Goal: Task Accomplishment & Management: Complete application form

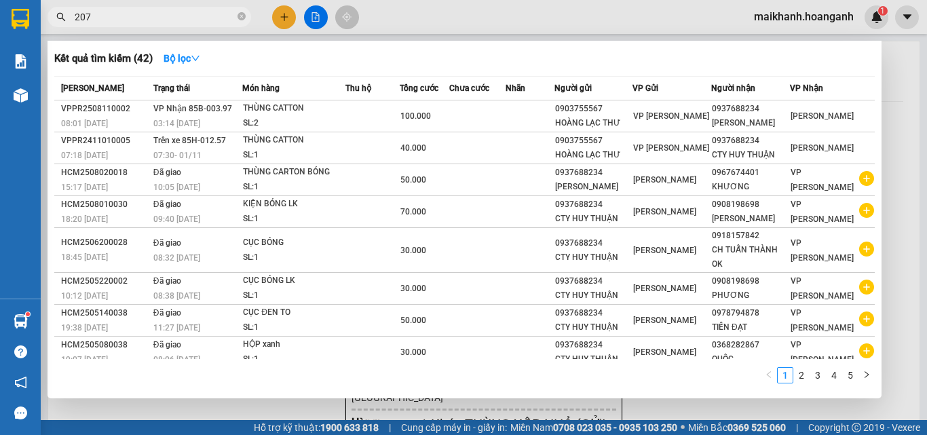
type input "2076"
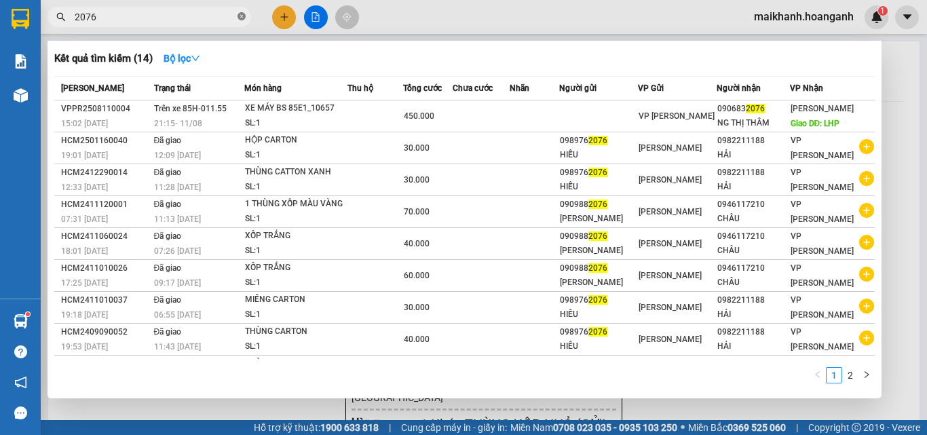
click at [242, 15] on icon "close-circle" at bounding box center [241, 16] width 8 height 8
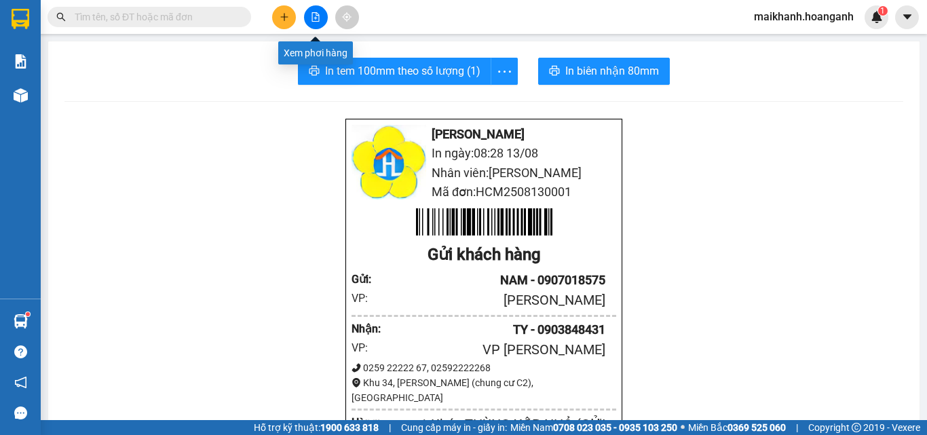
click at [317, 13] on icon "file-add" at bounding box center [315, 16] width 7 height 9
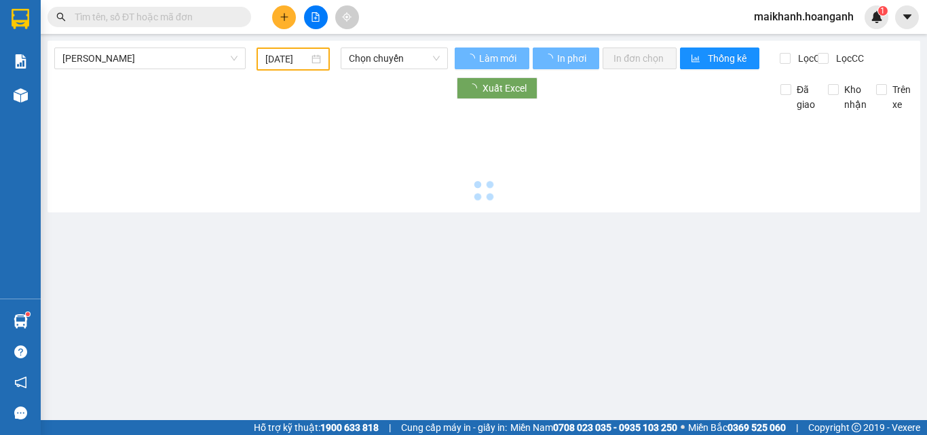
type input "[DATE]"
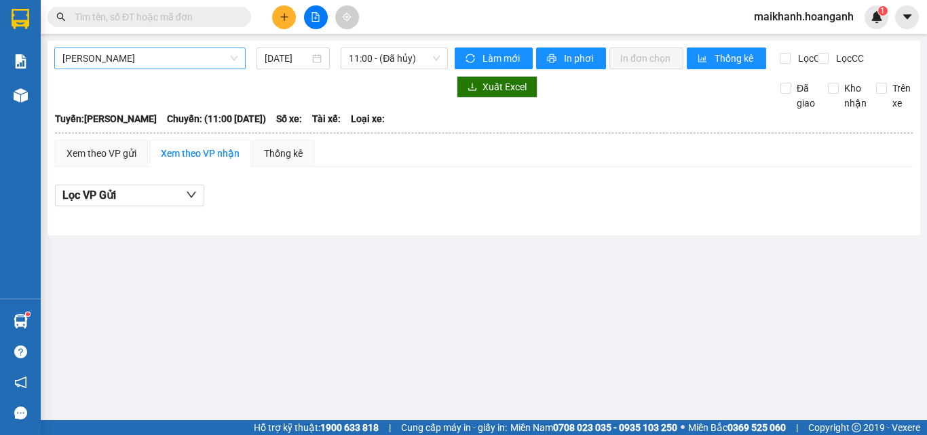
click at [189, 59] on span "[PERSON_NAME]" at bounding box center [149, 58] width 175 height 20
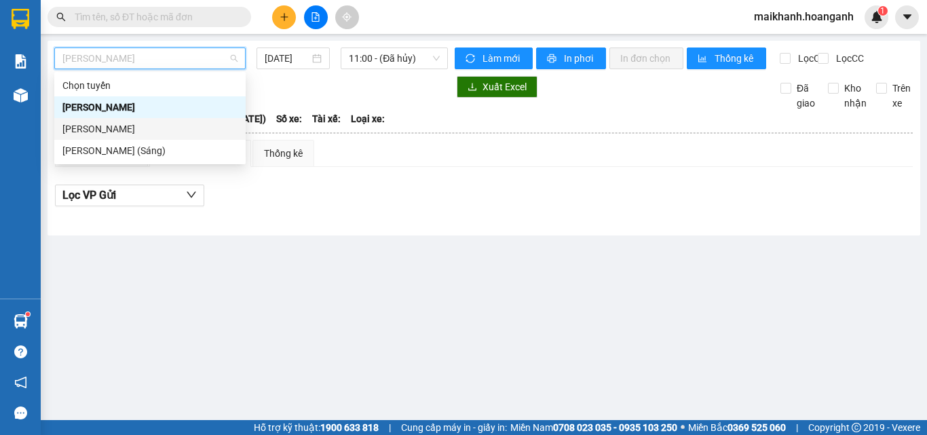
click at [149, 128] on div "[PERSON_NAME]" at bounding box center [149, 128] width 175 height 15
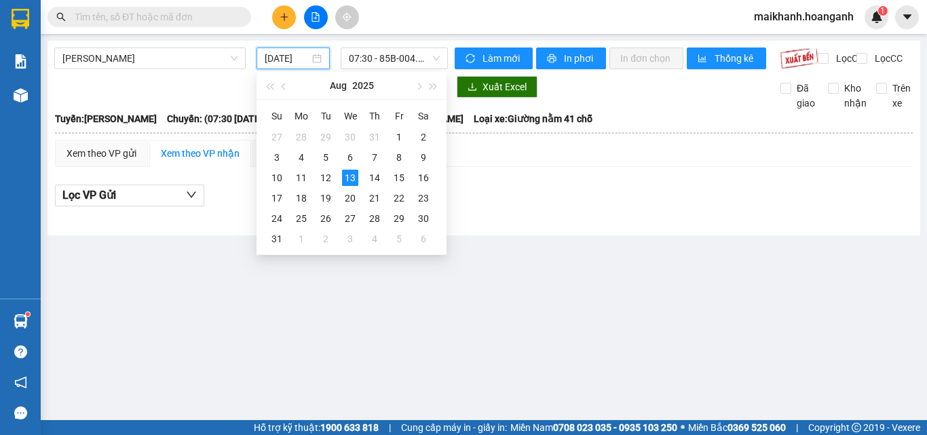
click at [288, 60] on input "[DATE]" at bounding box center [287, 58] width 45 height 15
click at [322, 174] on div "12" at bounding box center [326, 178] width 16 height 16
type input "[DATE]"
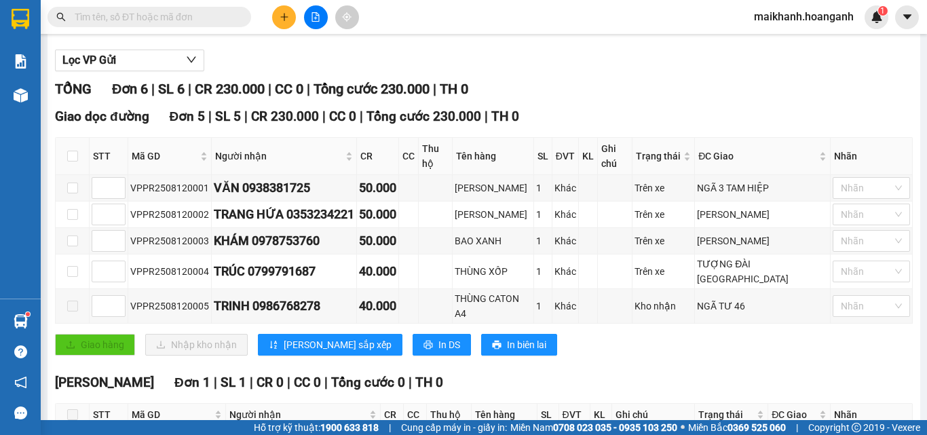
scroll to position [146, 0]
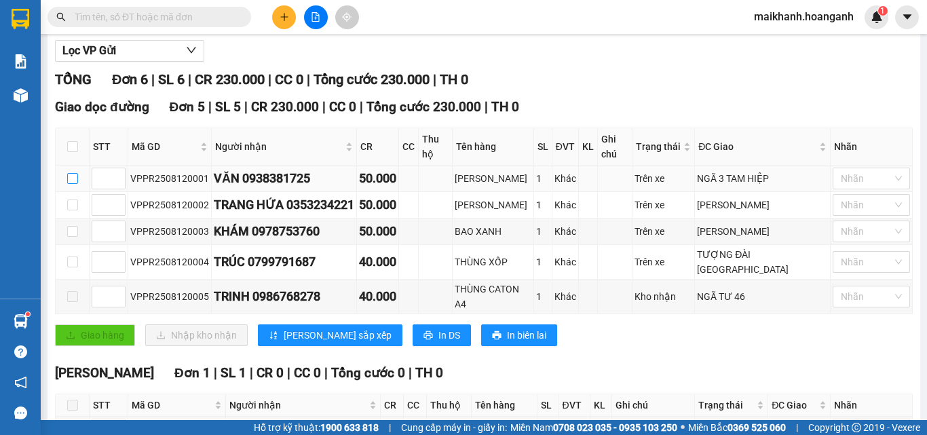
click at [72, 184] on input "checkbox" at bounding box center [72, 178] width 11 height 11
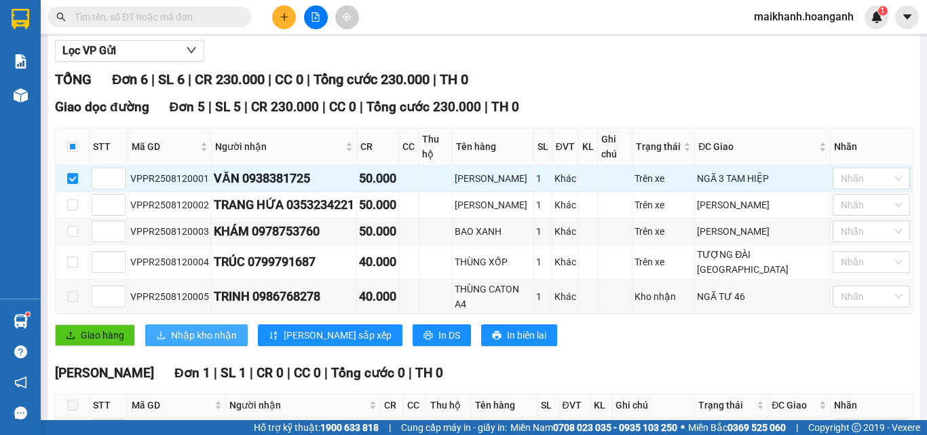
click at [192, 343] on span "Nhập kho nhận" at bounding box center [204, 335] width 66 height 15
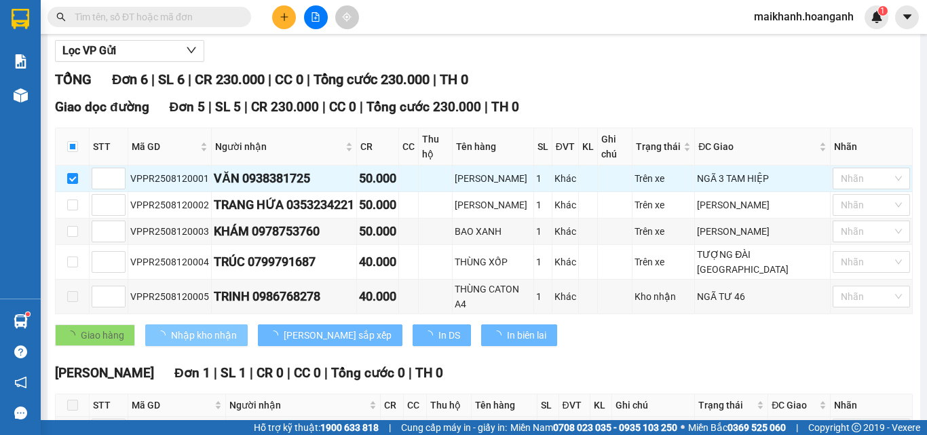
checkbox input "false"
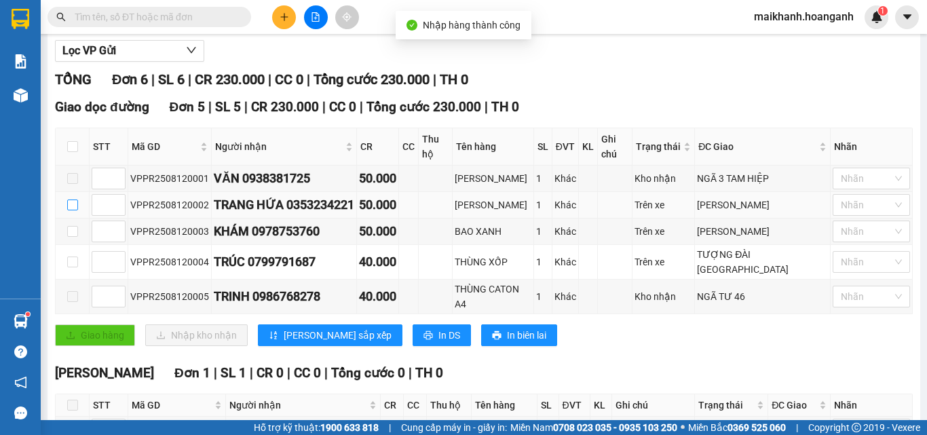
click at [71, 210] on input "checkbox" at bounding box center [72, 204] width 11 height 11
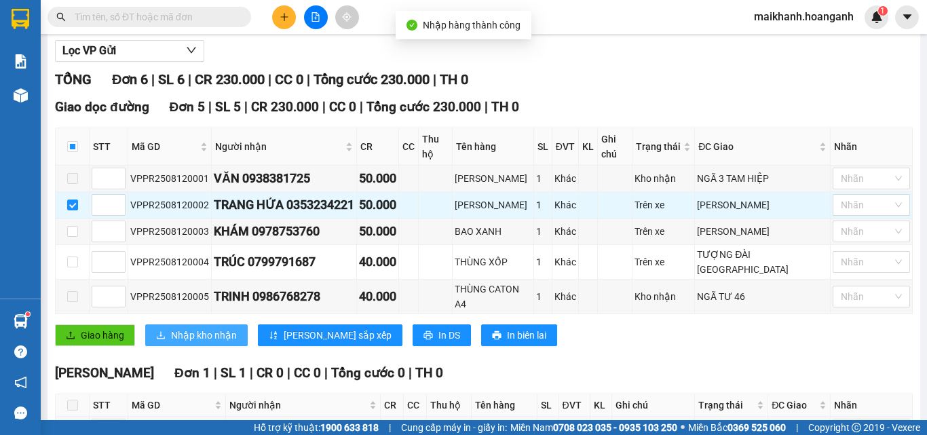
click at [223, 343] on span "Nhập kho nhận" at bounding box center [204, 335] width 66 height 15
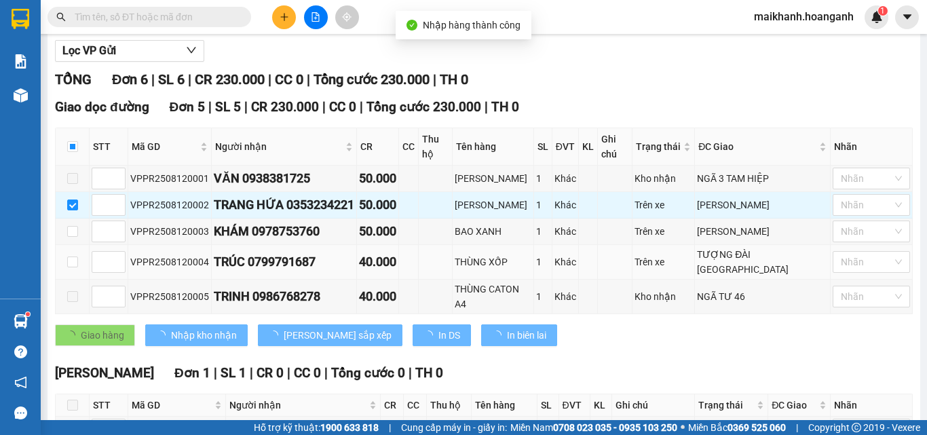
checkbox input "false"
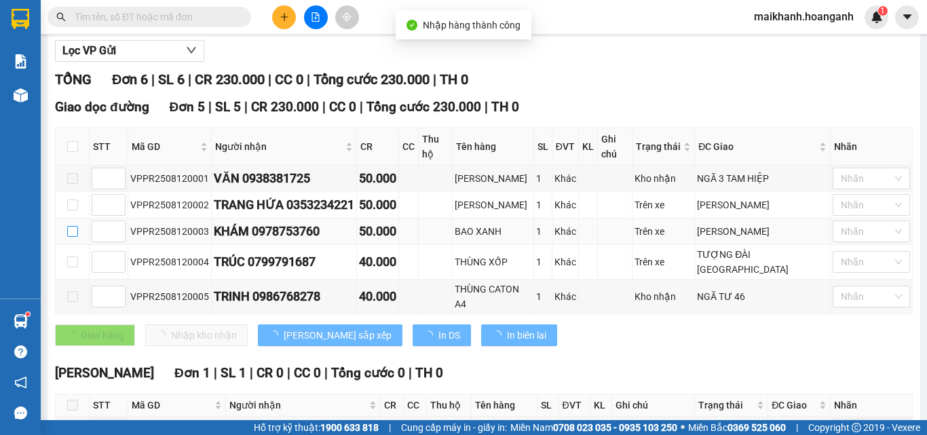
click at [77, 237] on input "checkbox" at bounding box center [72, 231] width 11 height 11
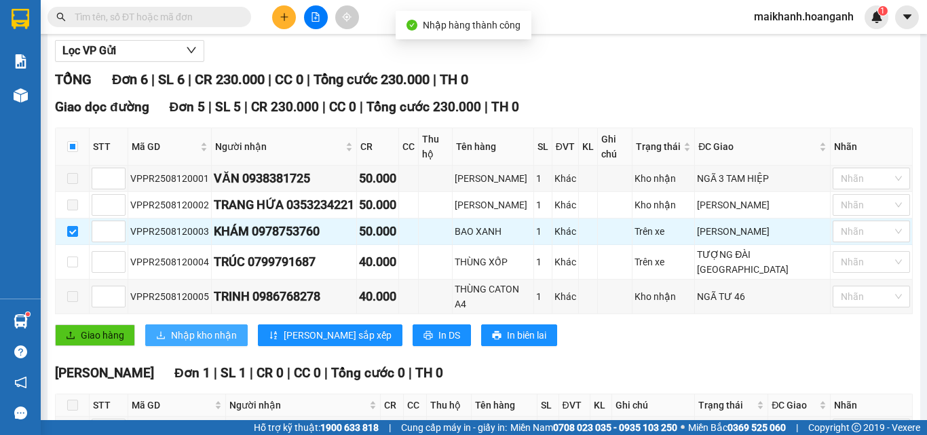
click at [224, 343] on span "Nhập kho nhận" at bounding box center [204, 335] width 66 height 15
checkbox input "false"
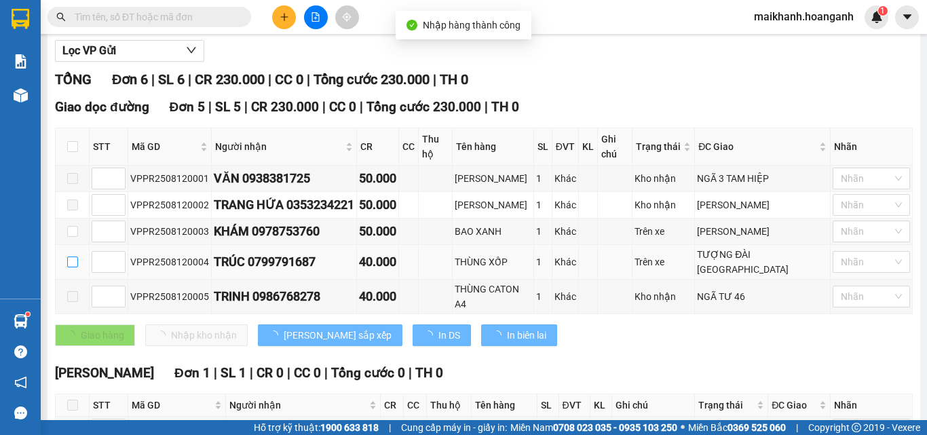
click at [77, 267] on input "checkbox" at bounding box center [72, 261] width 11 height 11
checkbox input "true"
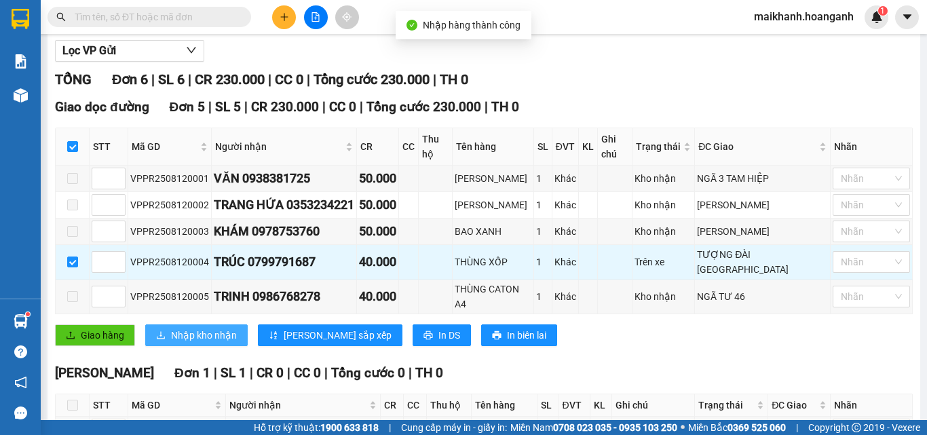
click at [213, 343] on span "Nhập kho nhận" at bounding box center [204, 335] width 66 height 15
checkbox input "false"
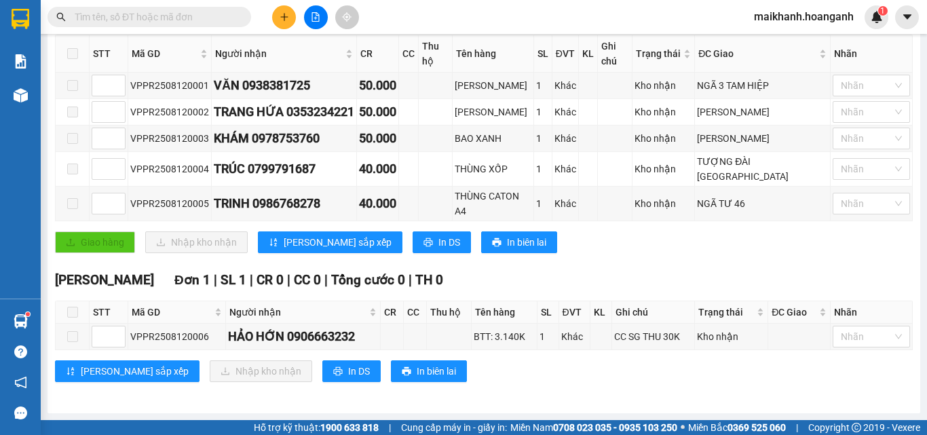
scroll to position [0, 0]
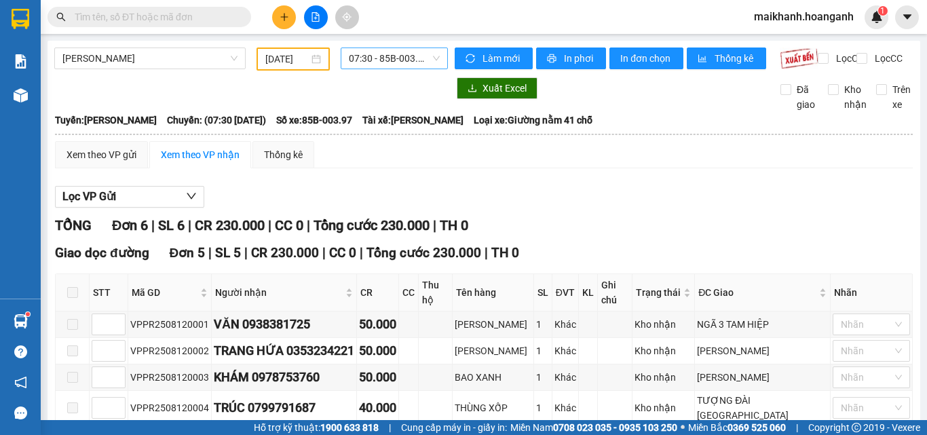
click at [408, 59] on span "07:30 - 85B-003.97" at bounding box center [394, 58] width 91 height 20
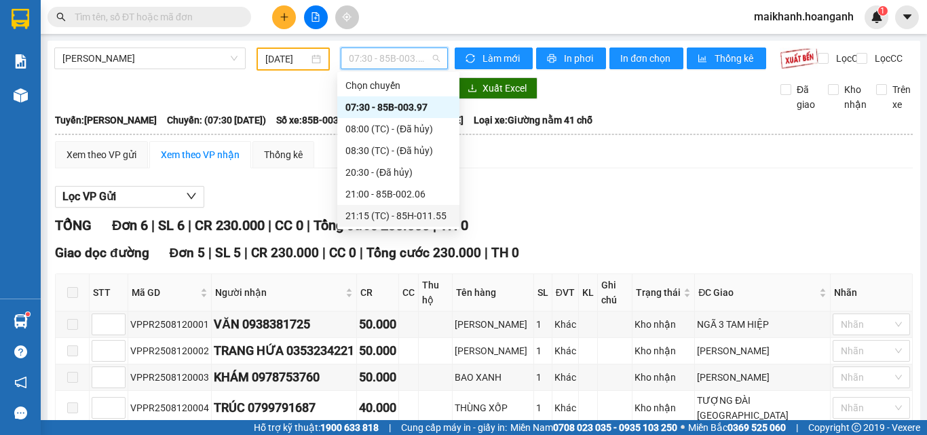
click at [417, 217] on div "21:15 (TC) - 85H-011.55" at bounding box center [398, 215] width 106 height 15
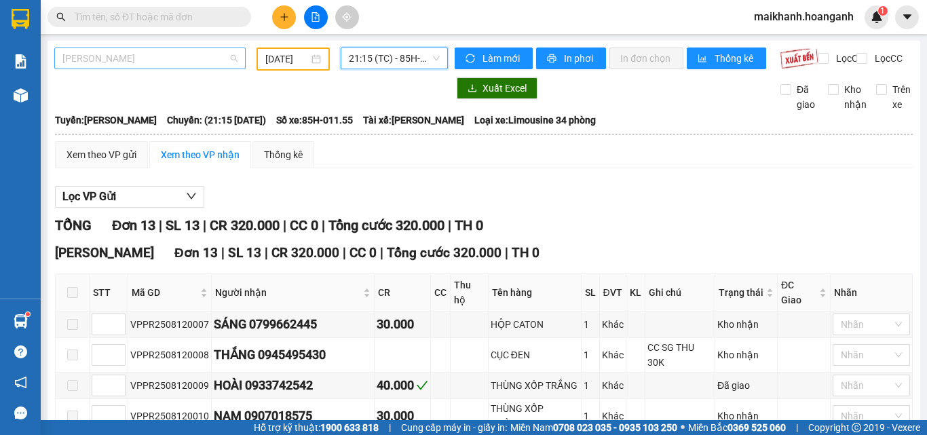
click at [152, 63] on span "[PERSON_NAME]" at bounding box center [149, 58] width 175 height 20
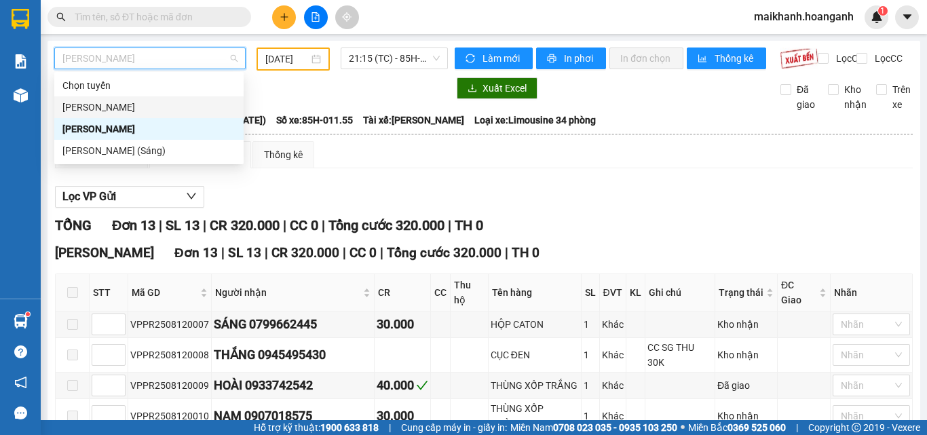
click at [129, 107] on div "[PERSON_NAME]" at bounding box center [148, 107] width 173 height 15
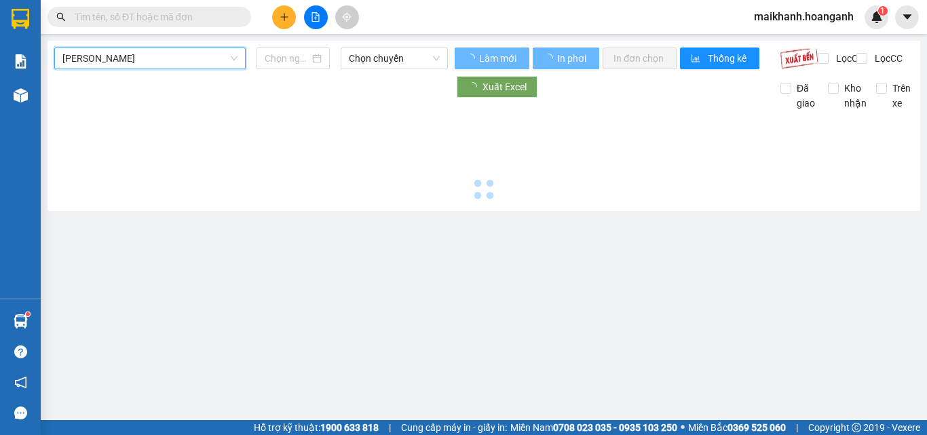
type input "[DATE]"
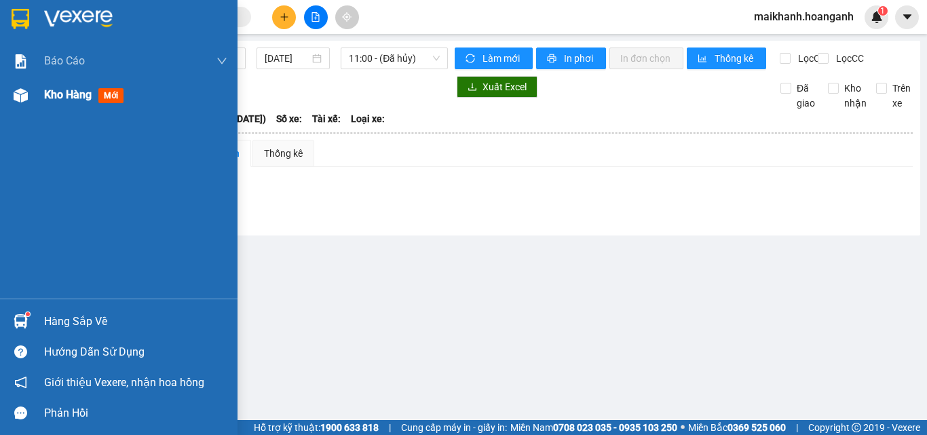
click at [58, 93] on span "Kho hàng" at bounding box center [67, 94] width 47 height 13
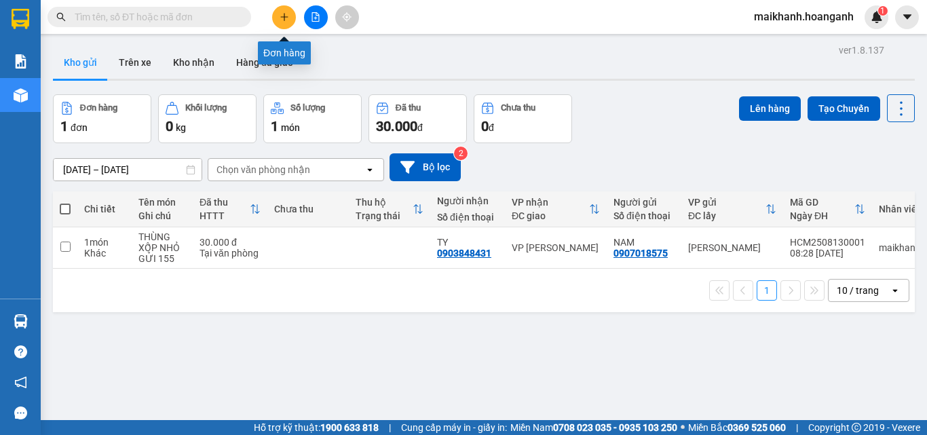
click at [281, 19] on icon "plus" at bounding box center [284, 16] width 9 height 9
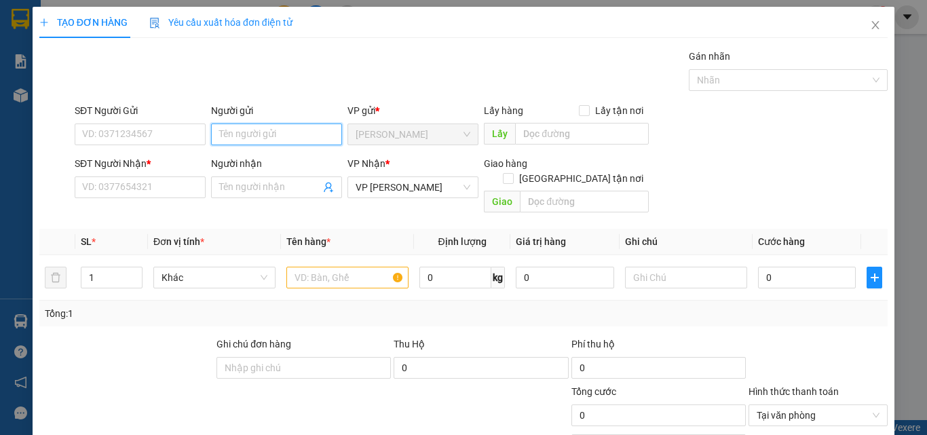
click at [256, 132] on input "Người gửi" at bounding box center [276, 134] width 131 height 22
type input "A MINH"
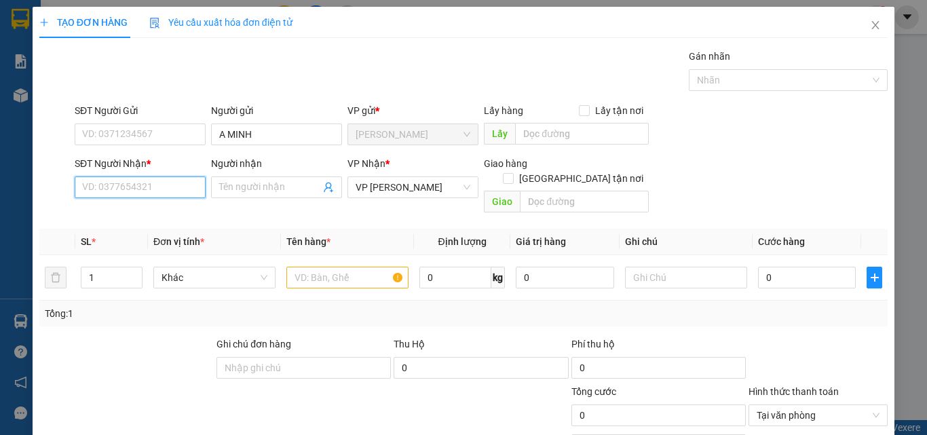
click at [170, 185] on input "SĐT Người Nhận *" at bounding box center [140, 187] width 131 height 22
type input "0352574474"
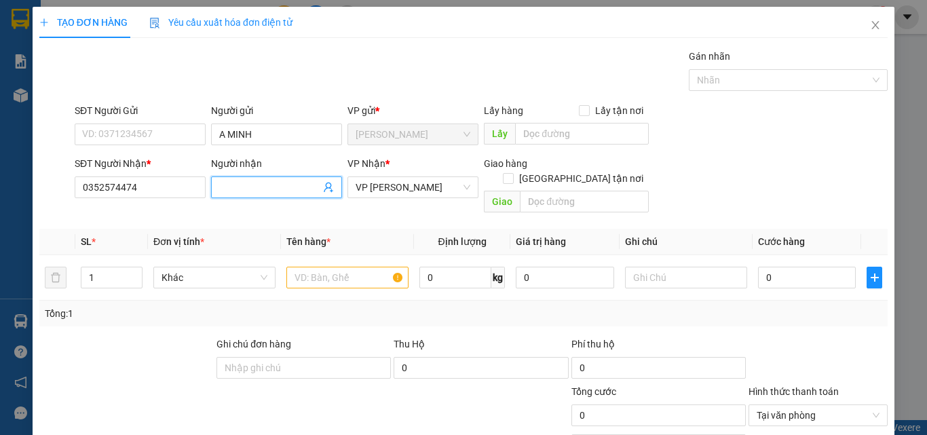
click at [237, 187] on input "Người nhận" at bounding box center [269, 187] width 101 height 15
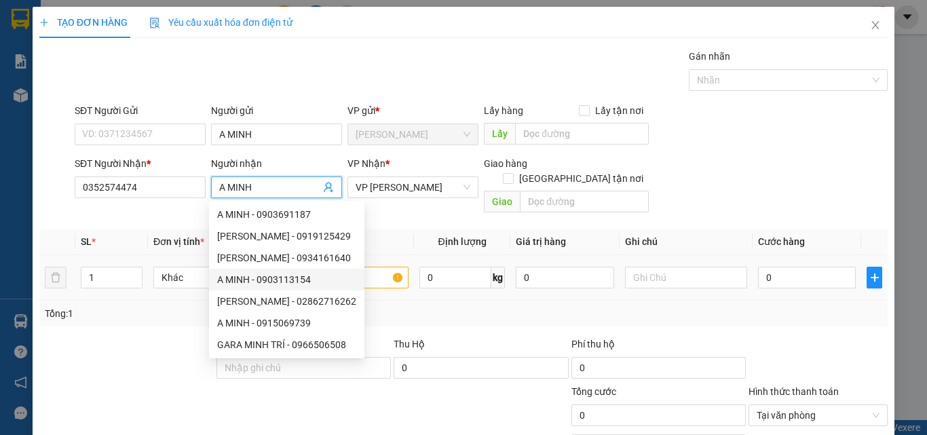
type input "A MINH"
click at [385, 267] on input "text" at bounding box center [347, 278] width 122 height 22
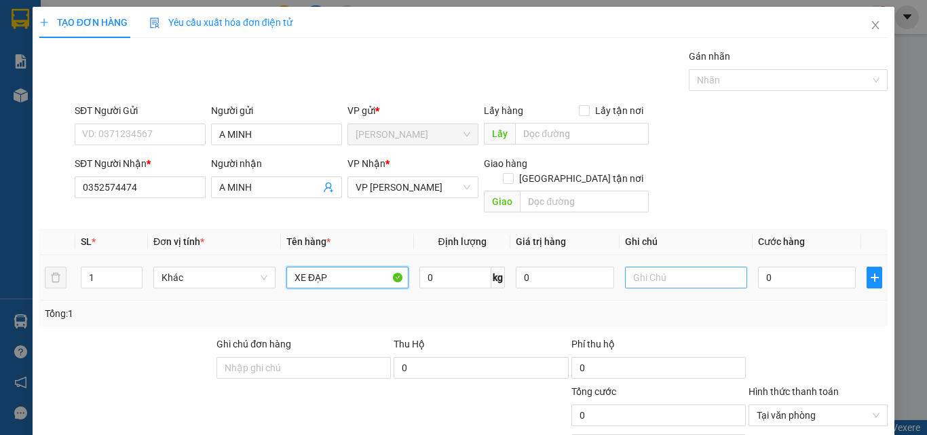
type input "XE ĐẠP"
click at [647, 267] on input "text" at bounding box center [686, 278] width 122 height 22
type input "KC THEO XE 12H00"
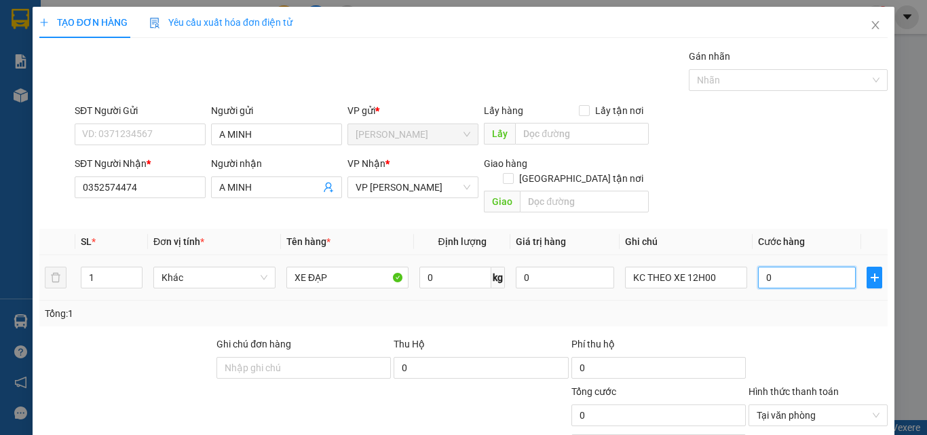
click at [785, 267] on input "0" at bounding box center [807, 278] width 98 height 22
type input "1"
type input "10"
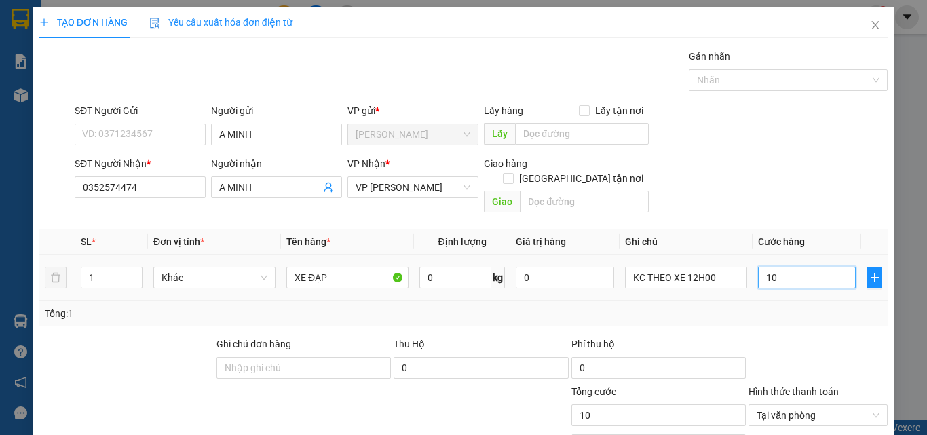
type input "100"
type input "100.000"
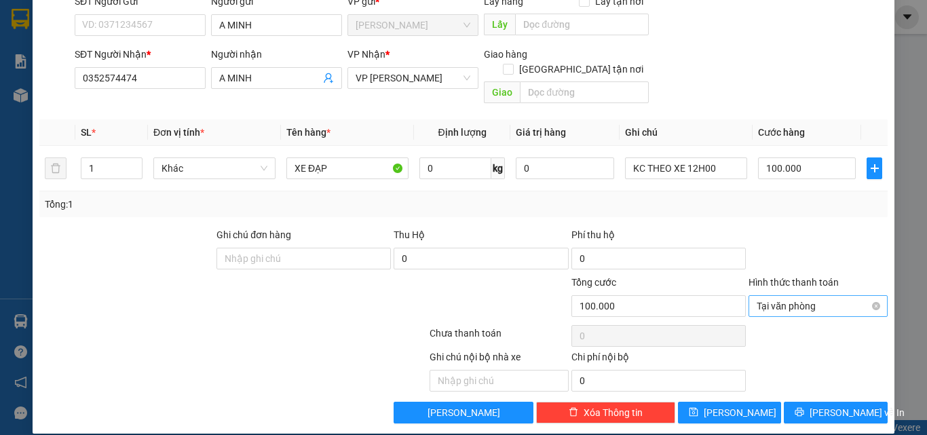
click at [809, 296] on span "Tại văn phòng" at bounding box center [817, 306] width 123 height 20
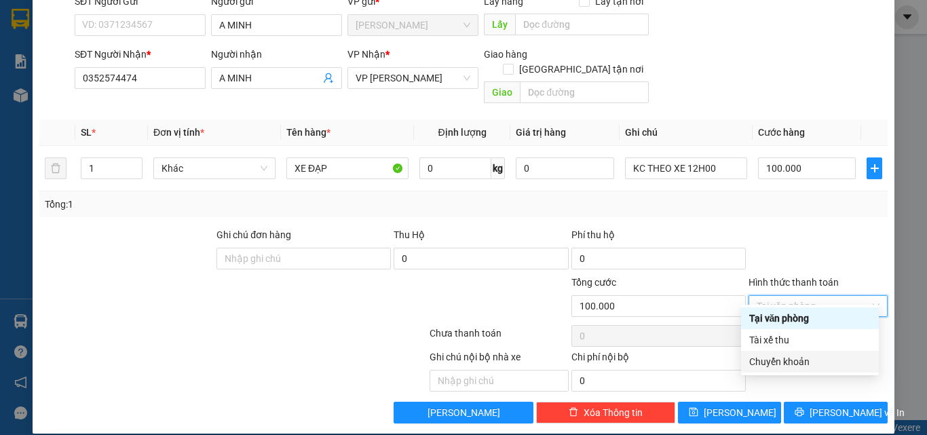
click at [793, 364] on div "Chuyển khoản" at bounding box center [809, 361] width 121 height 15
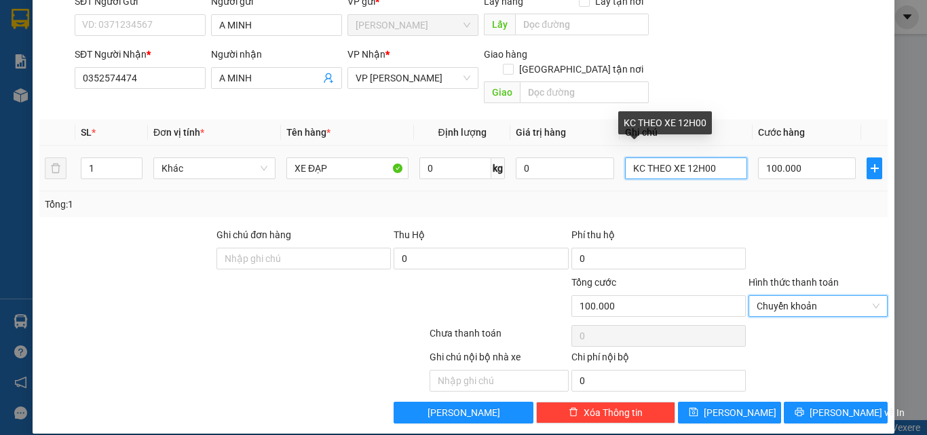
click at [638, 158] on input "KC THEO XE 12H00" at bounding box center [686, 168] width 122 height 22
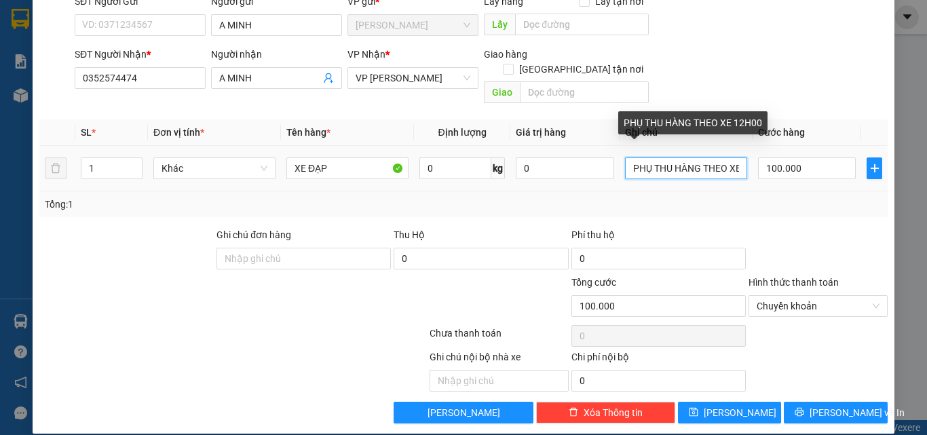
click at [731, 157] on input "PHỤ THU HÀNG THEO XE 12H00" at bounding box center [686, 168] width 122 height 22
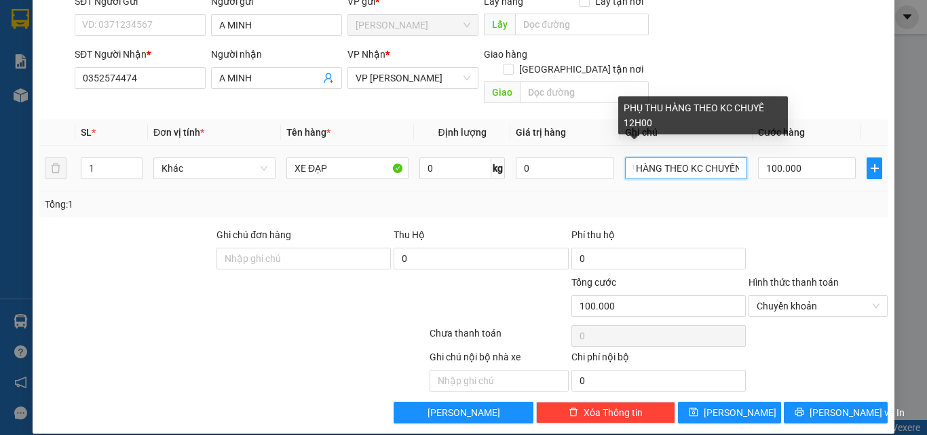
scroll to position [0, 46]
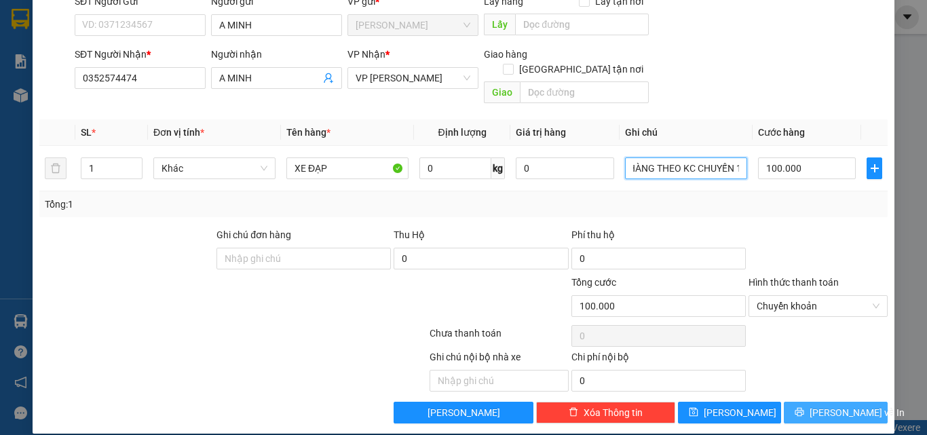
type input "PHỤ THU HÀNG THEO KC CHUYẾN 12H00"
click at [829, 405] on span "Lưu và In" at bounding box center [856, 412] width 95 height 15
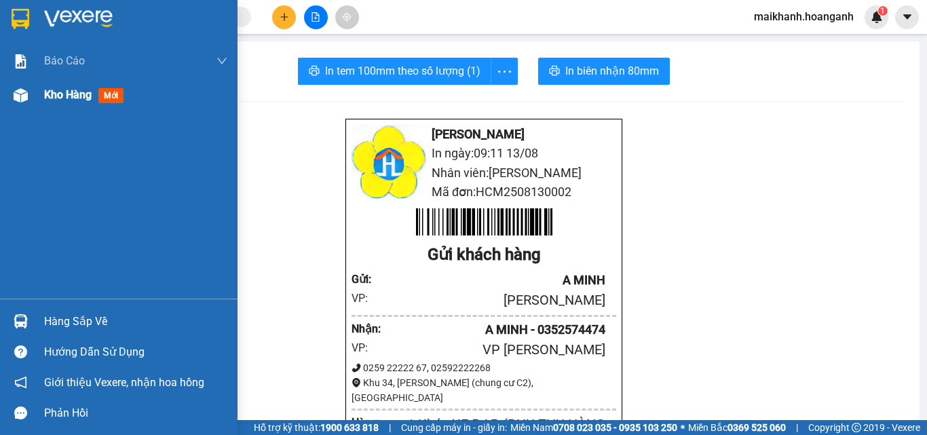
click at [54, 94] on span "Kho hàng" at bounding box center [67, 94] width 47 height 13
